Goal: Transaction & Acquisition: Purchase product/service

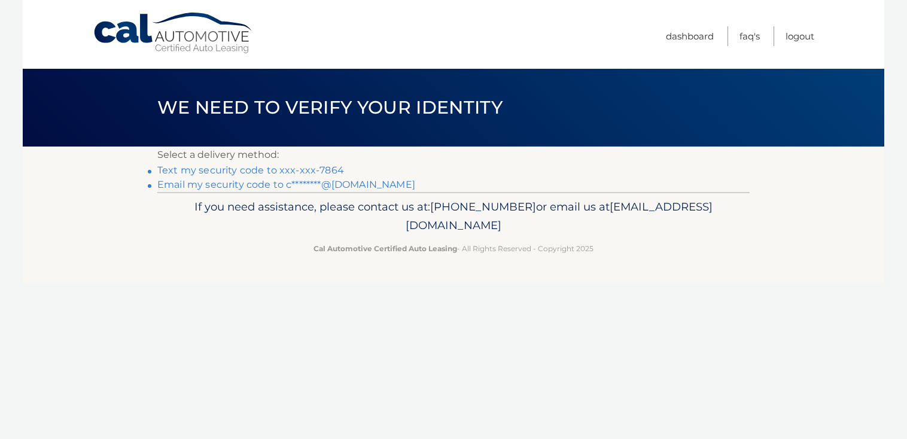
click at [297, 173] on link "Text my security code to xxx-xxx-7864" at bounding box center [250, 170] width 187 height 11
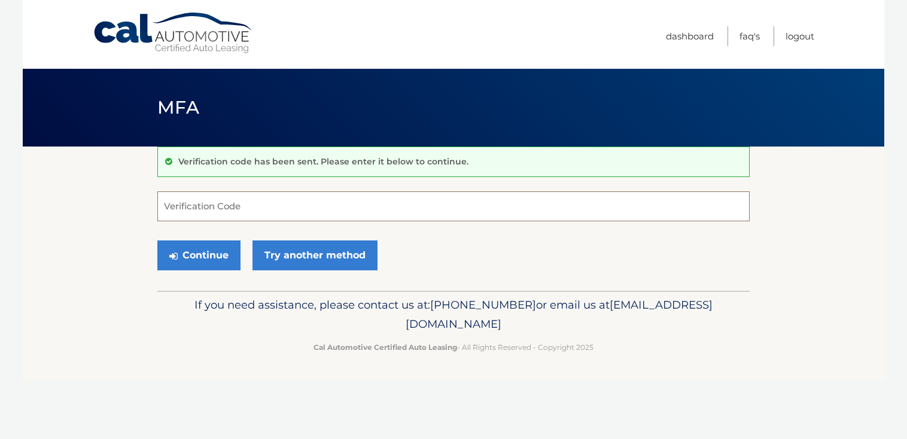
click at [252, 205] on input "Verification Code" at bounding box center [453, 207] width 593 height 30
type input "398668"
click at [205, 254] on button "Continue" at bounding box center [198, 256] width 83 height 30
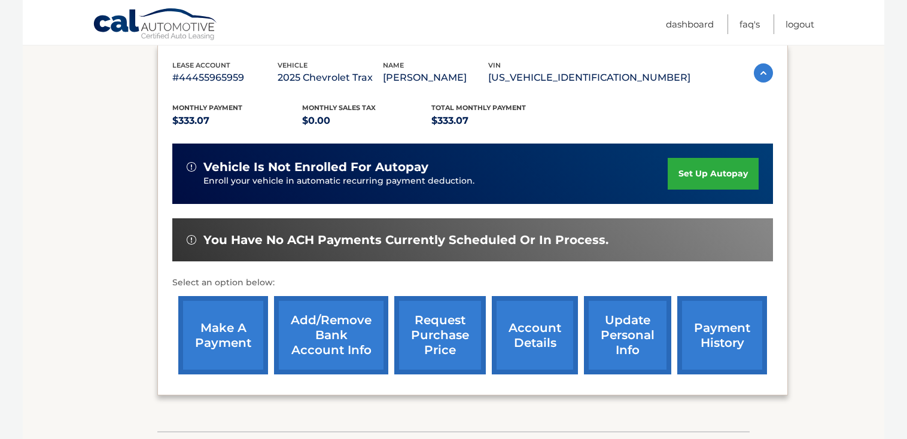
scroll to position [204, 0]
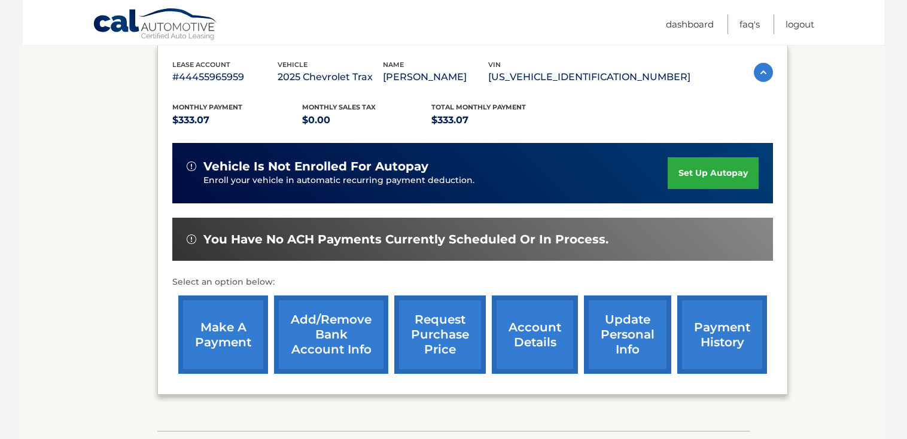
click at [218, 333] on link "make a payment" at bounding box center [223, 335] width 90 height 78
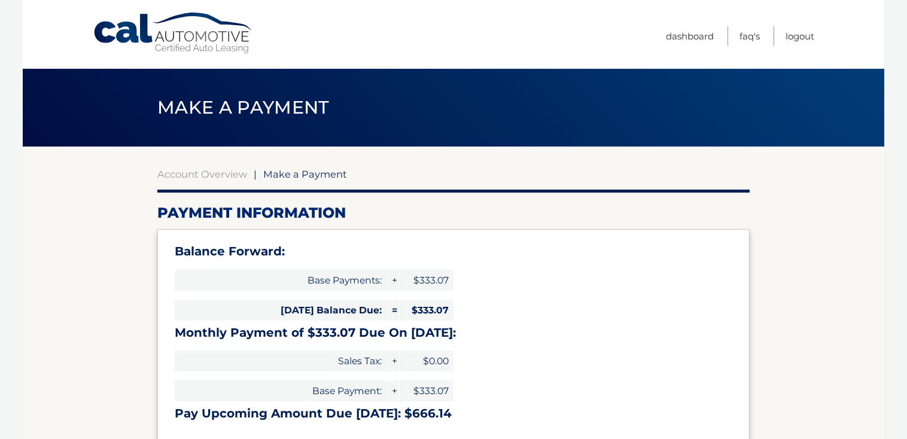
select select "YzViZjc5ZDUtYmNkMC00NjQyLTkyMGUtODAyODA1OGVhY2E2"
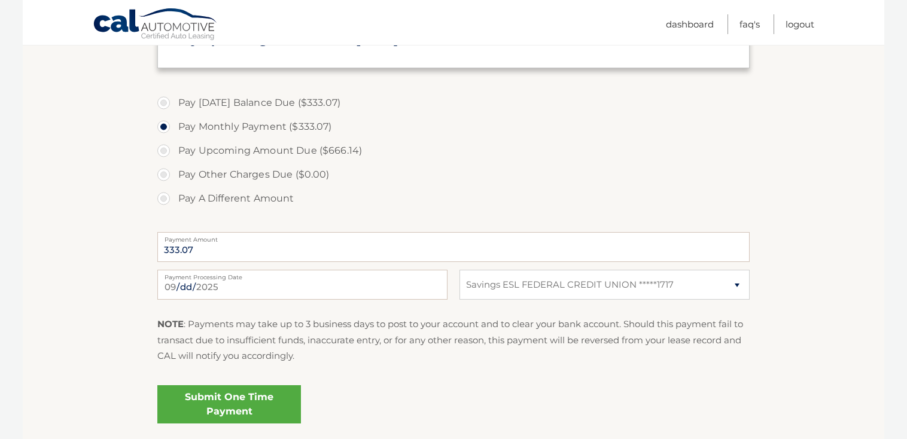
scroll to position [375, 0]
click at [248, 396] on link "Submit One Time Payment" at bounding box center [229, 404] width 144 height 38
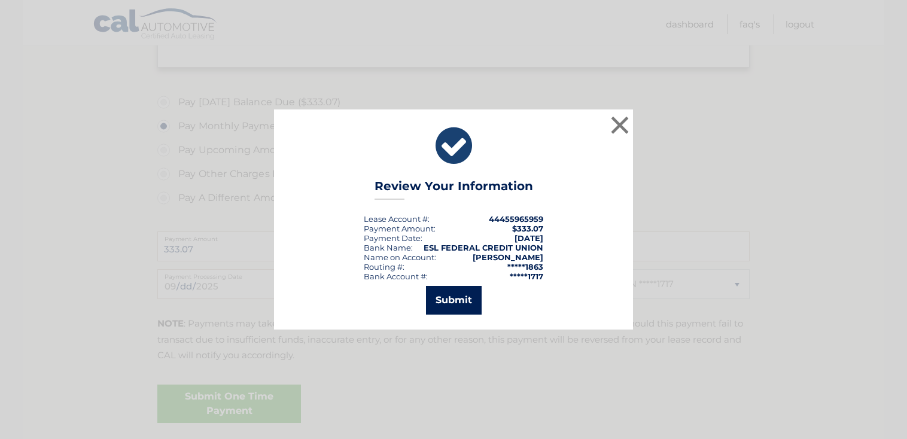
click at [464, 299] on button "Submit" at bounding box center [454, 300] width 56 height 29
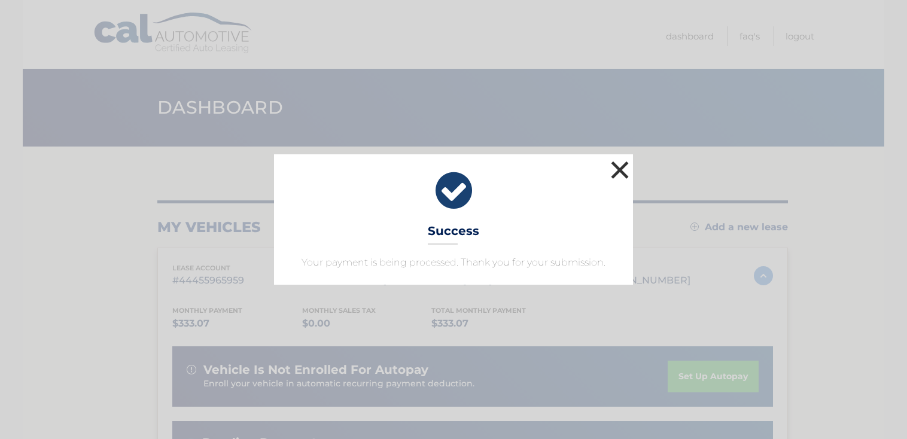
click at [620, 175] on button "×" at bounding box center [620, 170] width 24 height 24
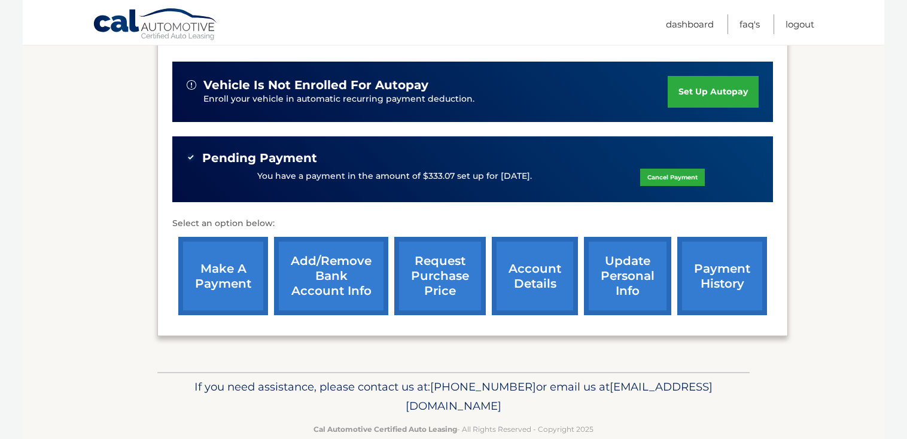
scroll to position [307, 0]
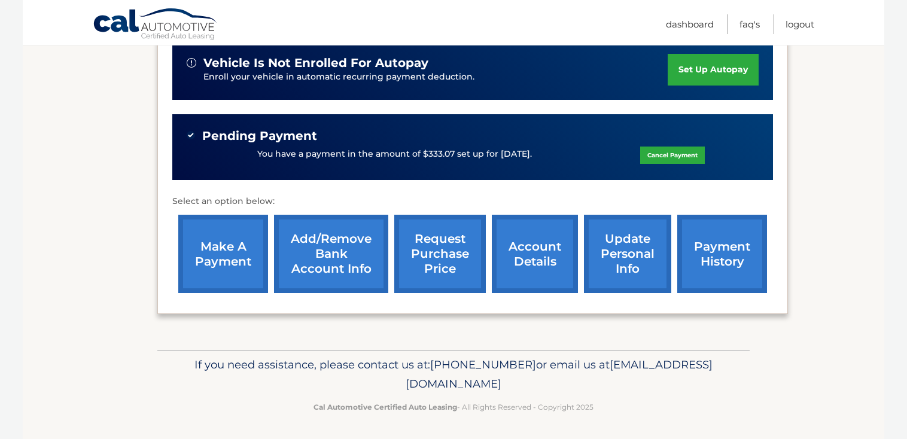
click at [725, 257] on link "payment history" at bounding box center [723, 254] width 90 height 78
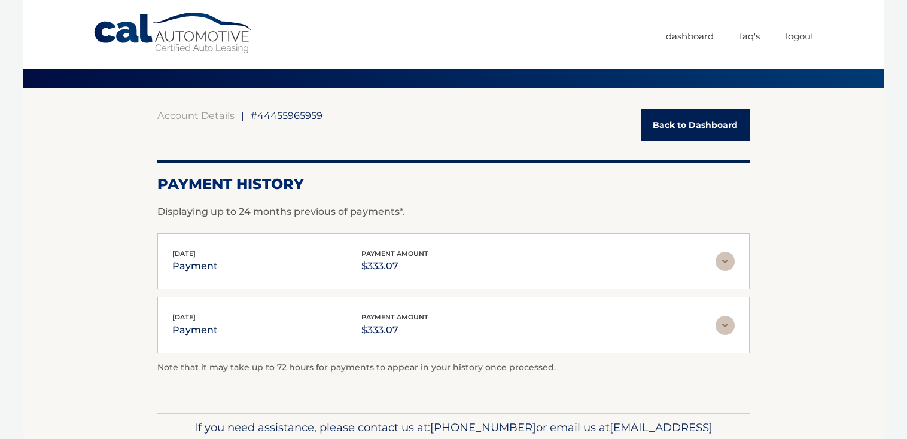
scroll to position [122, 0]
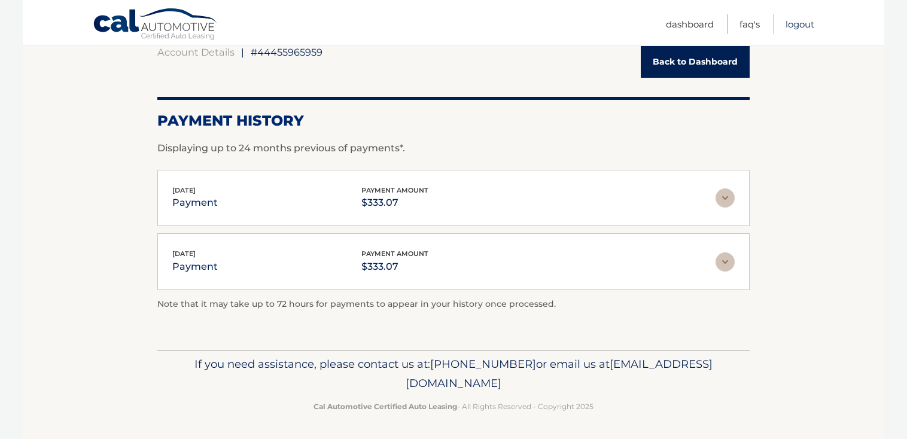
click at [801, 24] on link "Logout" at bounding box center [800, 24] width 29 height 20
